Goal: Information Seeking & Learning: Learn about a topic

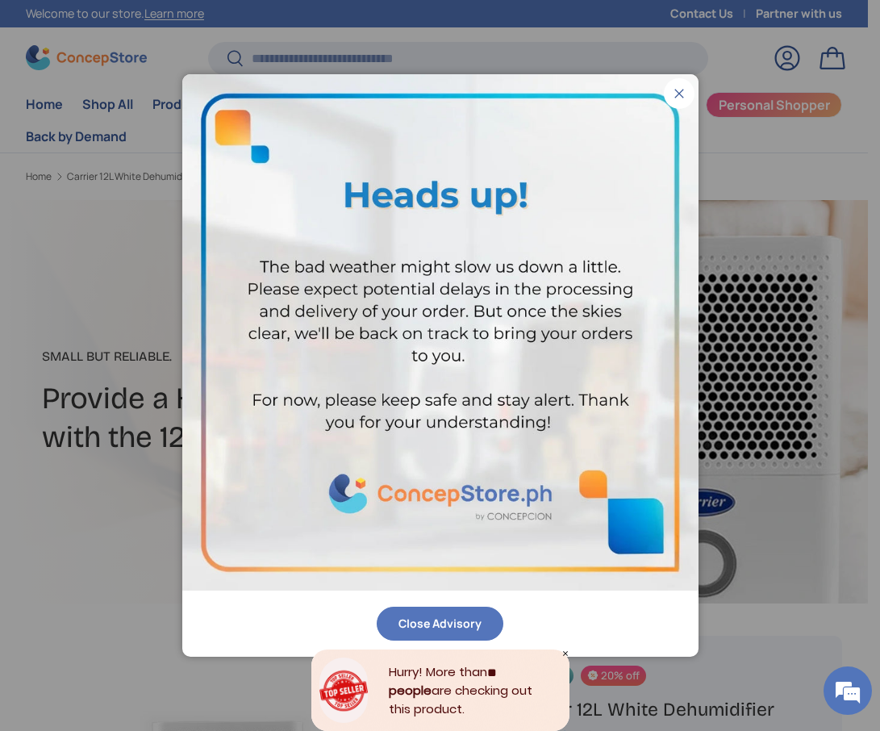
click at [678, 95] on button "Close" at bounding box center [679, 93] width 31 height 31
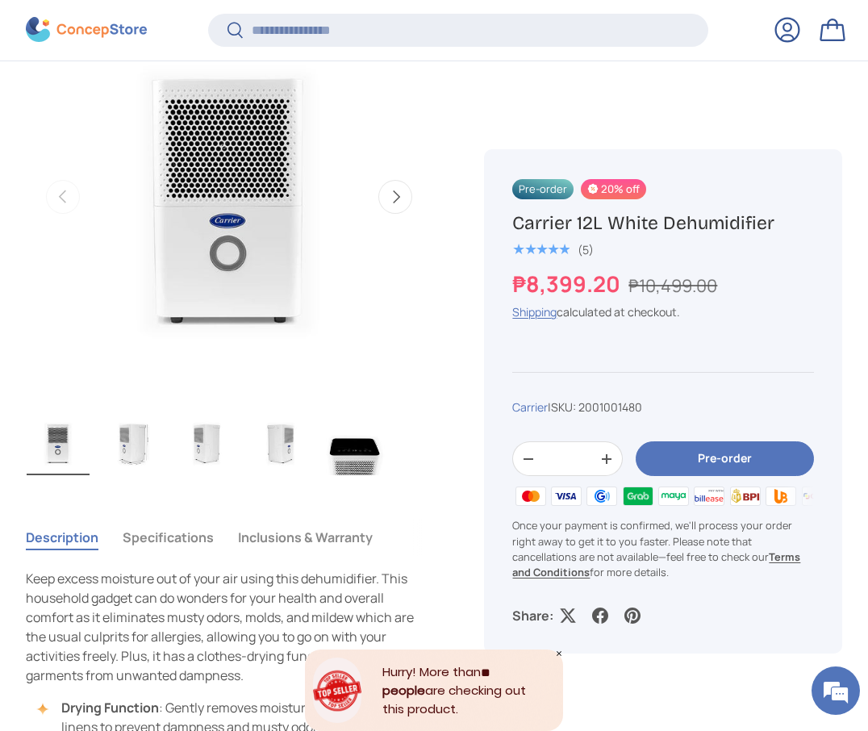
scroll to position [649, 0]
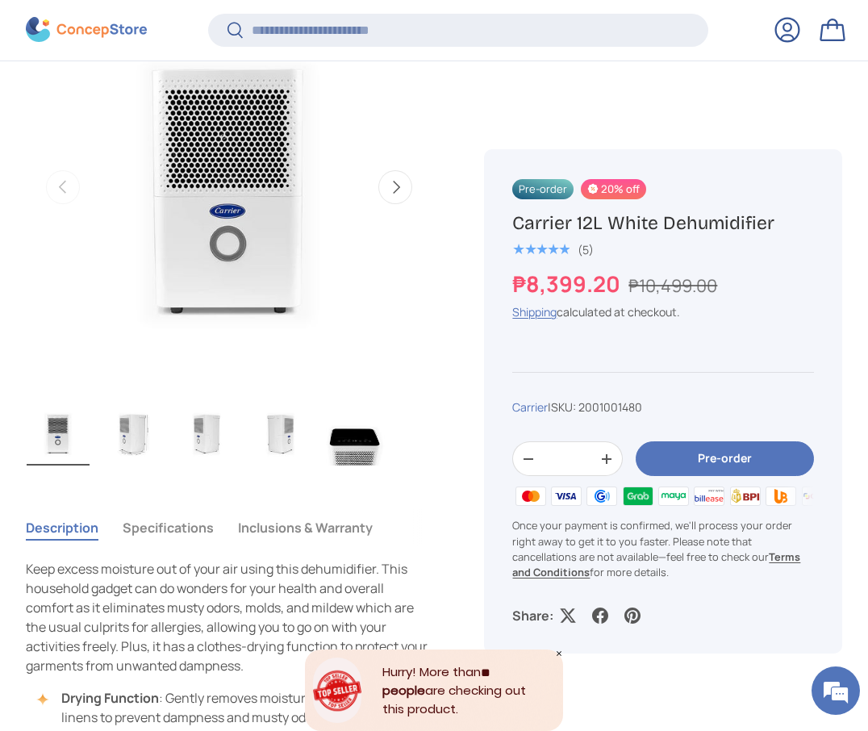
click at [182, 534] on button "Specifications" at bounding box center [168, 527] width 91 height 37
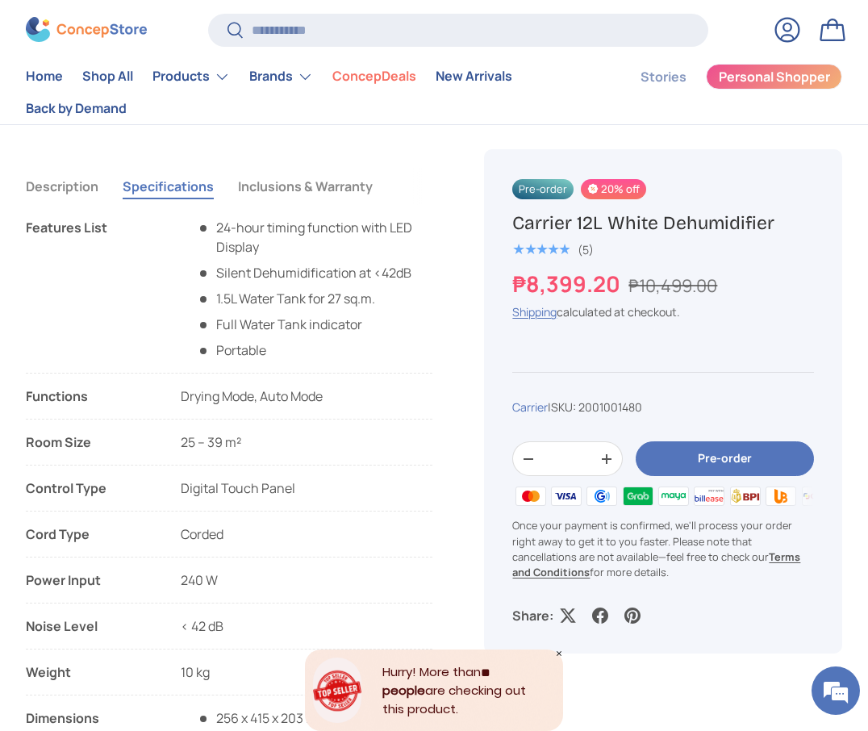
scroll to position [991, 0]
click at [298, 196] on button "Inclusions & Warranty" at bounding box center [305, 187] width 135 height 37
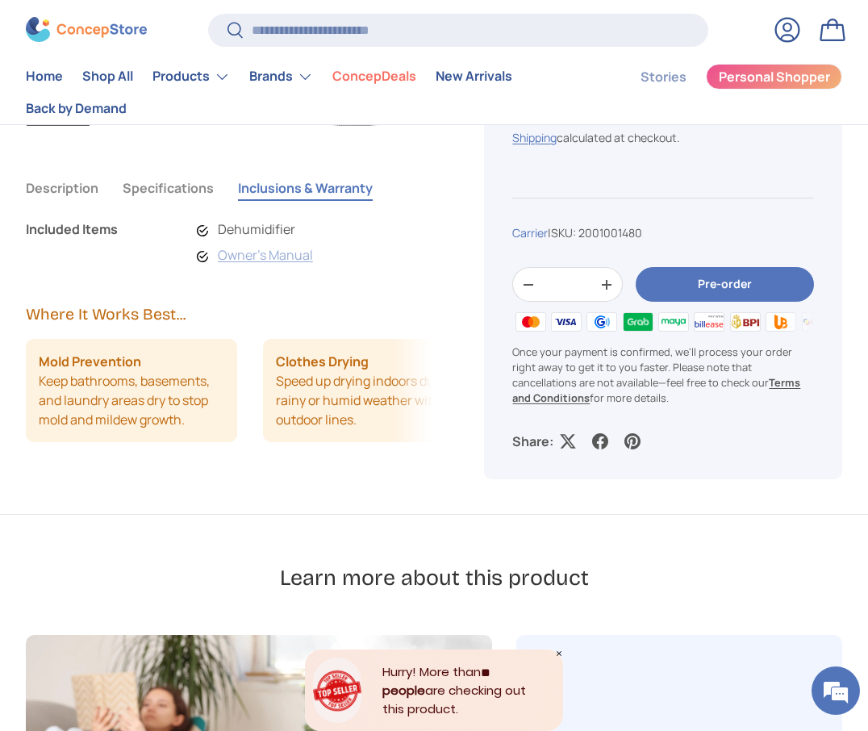
click at [221, 253] on link "Owner's Manual" at bounding box center [265, 255] width 95 height 18
click at [141, 186] on button "Specifications" at bounding box center [168, 187] width 91 height 37
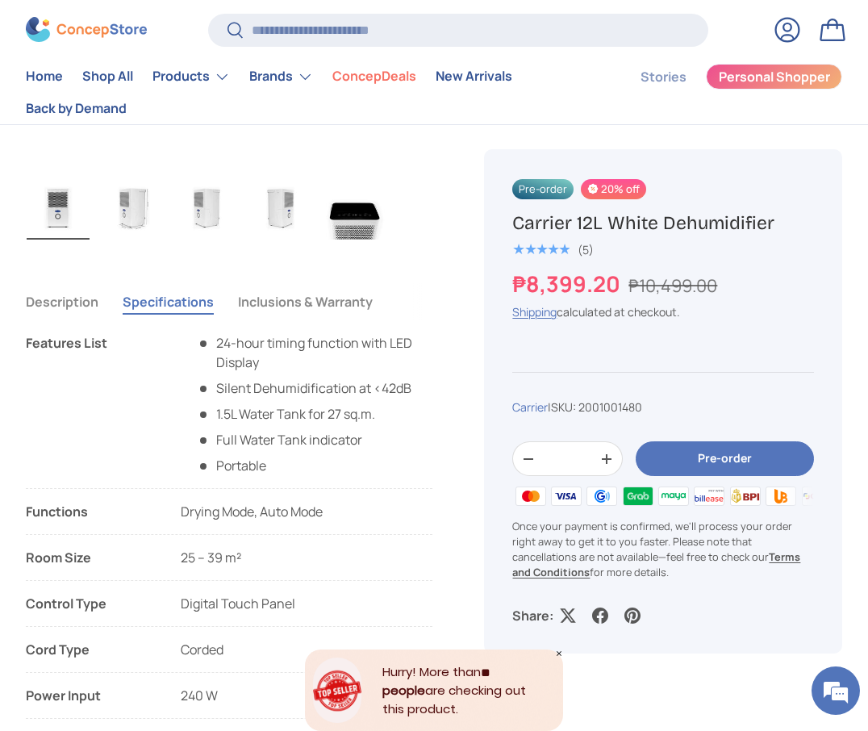
scroll to position [876, 0]
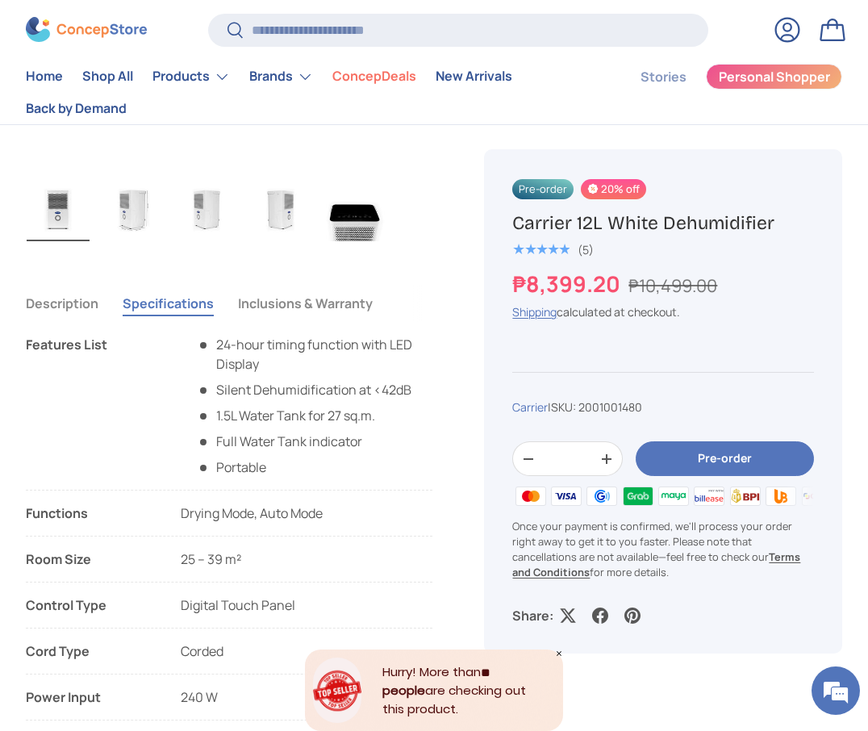
click at [363, 219] on img "Gallery Viewer" at bounding box center [354, 209] width 63 height 65
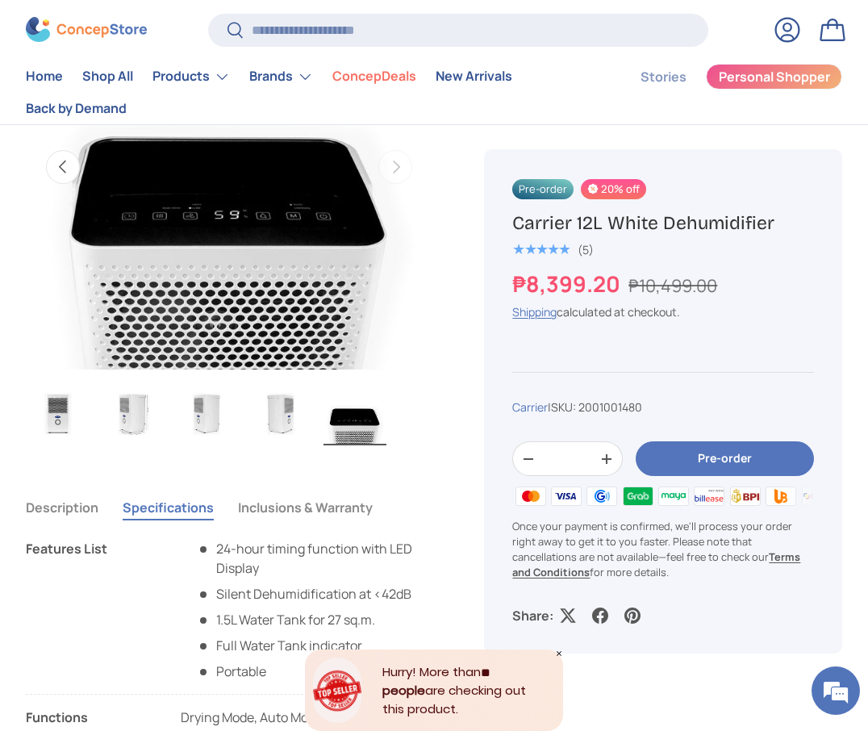
scroll to position [670, 0]
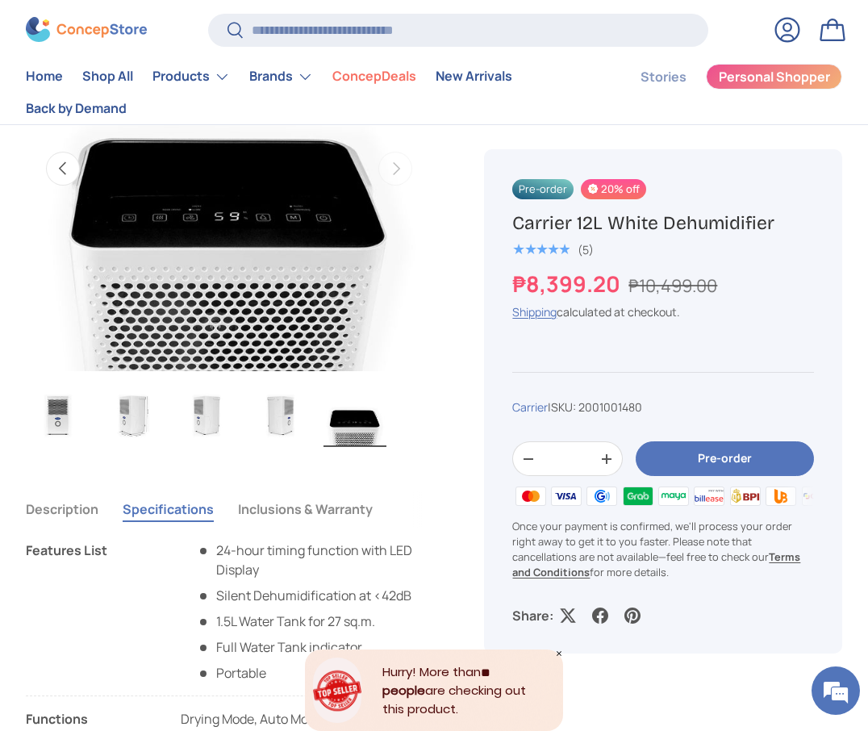
click at [279, 406] on img "Gallery Viewer" at bounding box center [280, 414] width 63 height 65
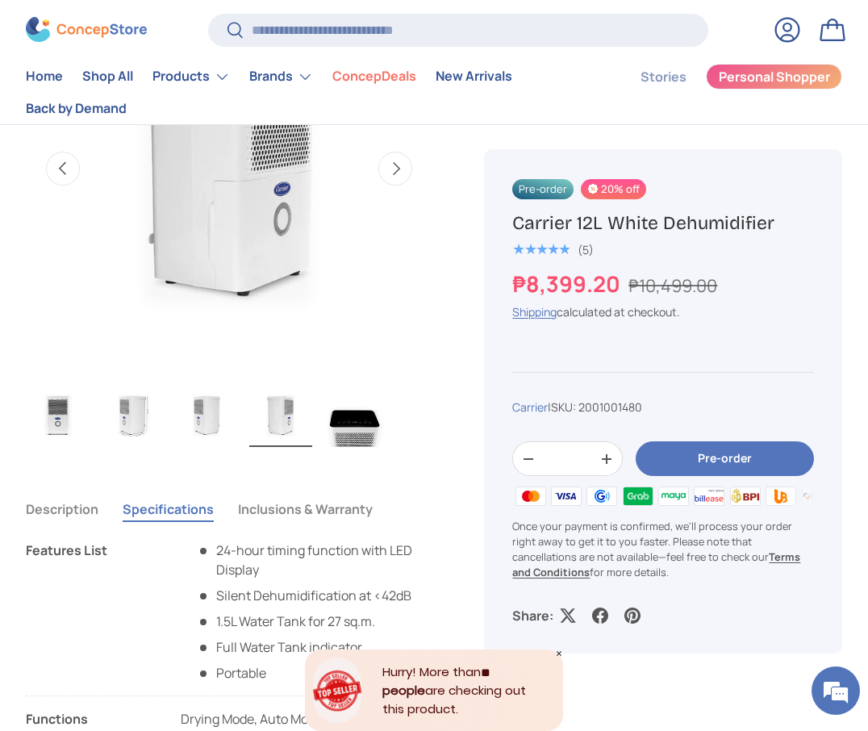
click at [227, 395] on img "Gallery Viewer" at bounding box center [206, 414] width 63 height 65
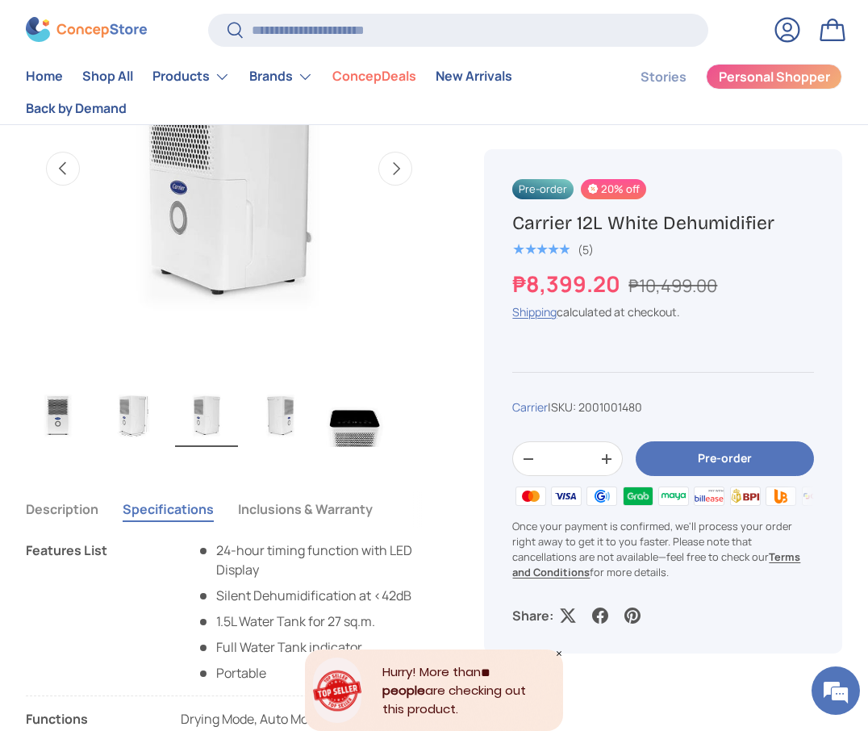
click at [139, 414] on img "Gallery Viewer" at bounding box center [132, 414] width 63 height 65
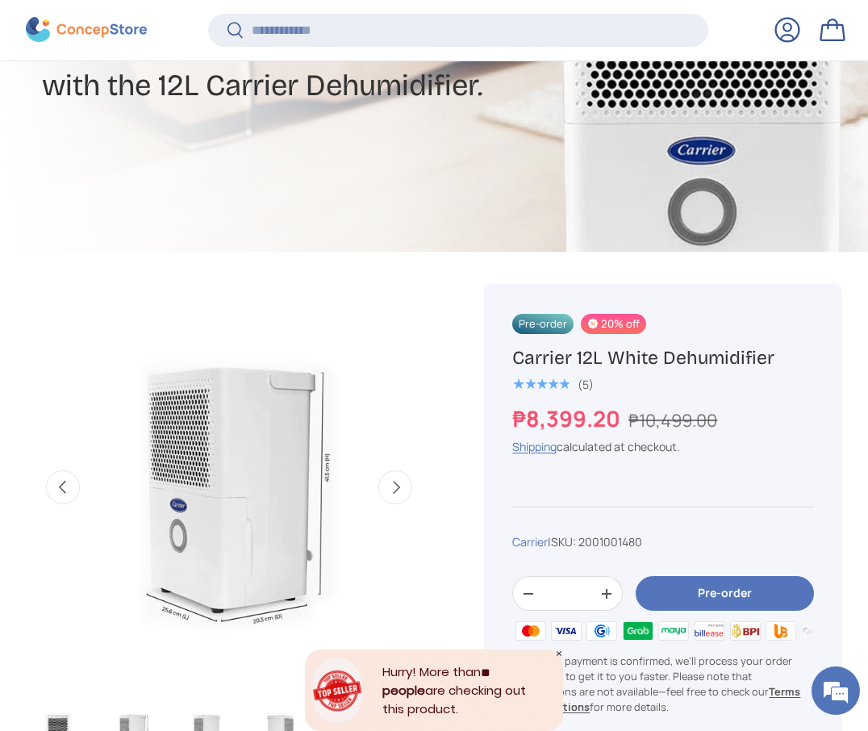
scroll to position [350, 0]
